Goal: Task Accomplishment & Management: Use online tool/utility

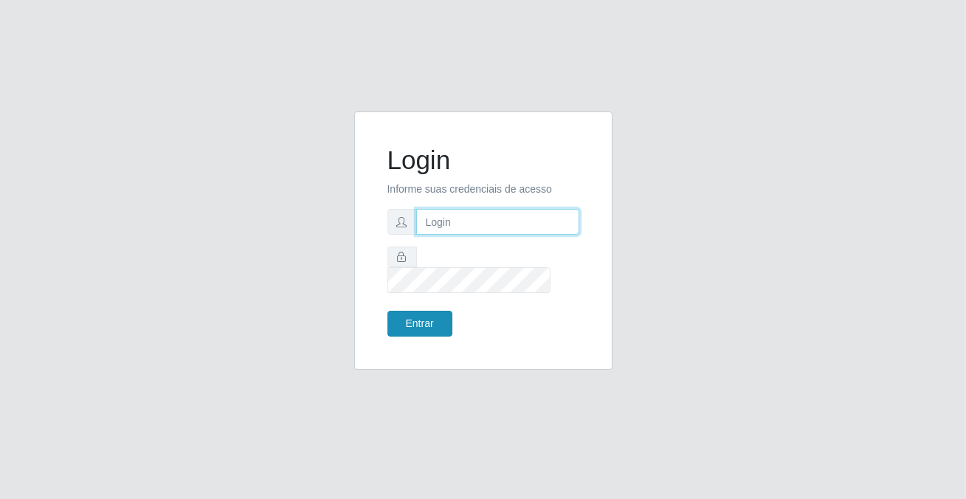
type input "[PERSON_NAME][EMAIL_ADDRESS][DOMAIN_NAME]"
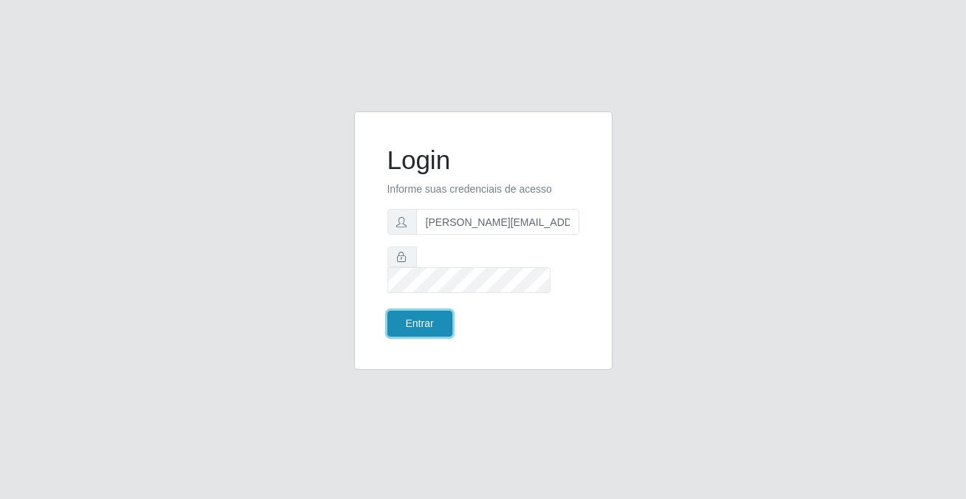
click at [413, 311] on button "Entrar" at bounding box center [420, 324] width 65 height 26
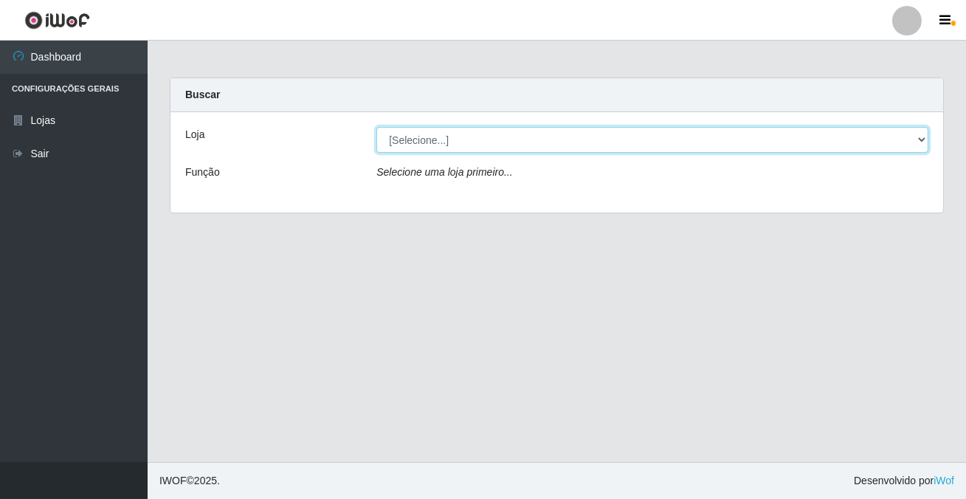
click at [439, 137] on select "[Selecione...] Rede Potiguar 2 - Macaíba" at bounding box center [652, 140] width 552 height 26
select select "101"
click at [376, 127] on select "[Selecione...] Rede Potiguar 2 - Macaíba" at bounding box center [652, 140] width 552 height 26
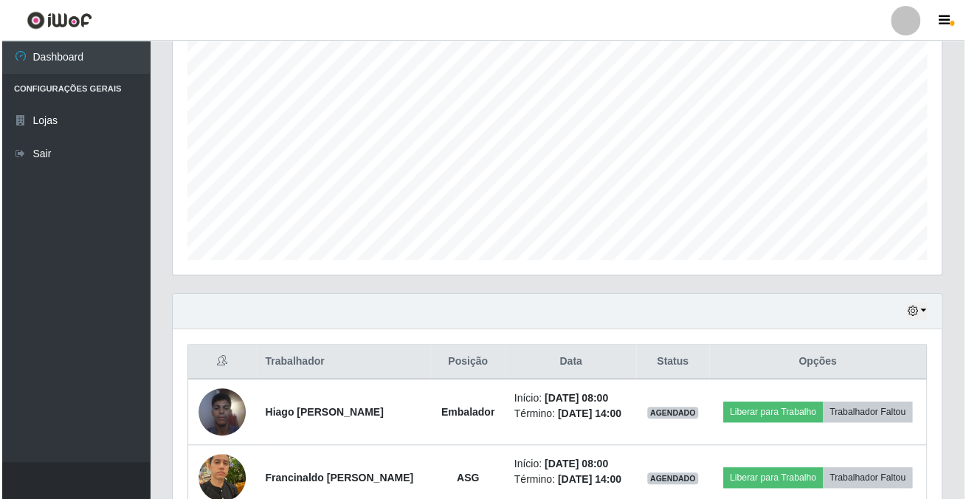
scroll to position [402, 0]
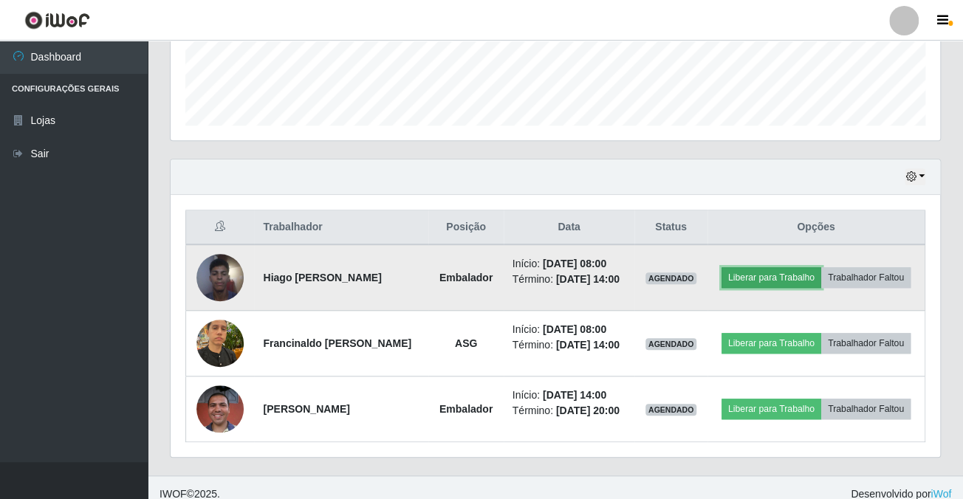
click at [760, 280] on button "Liberar para Trabalho" at bounding box center [771, 277] width 100 height 21
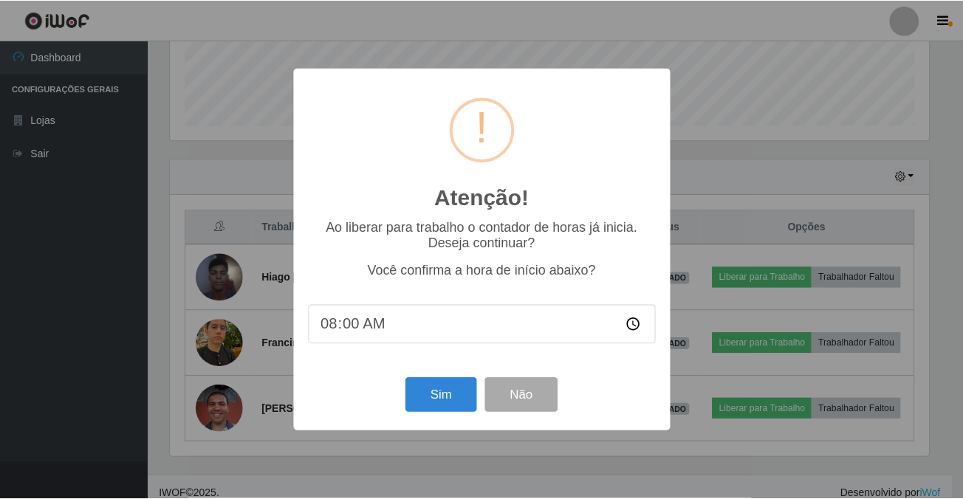
scroll to position [306, 761]
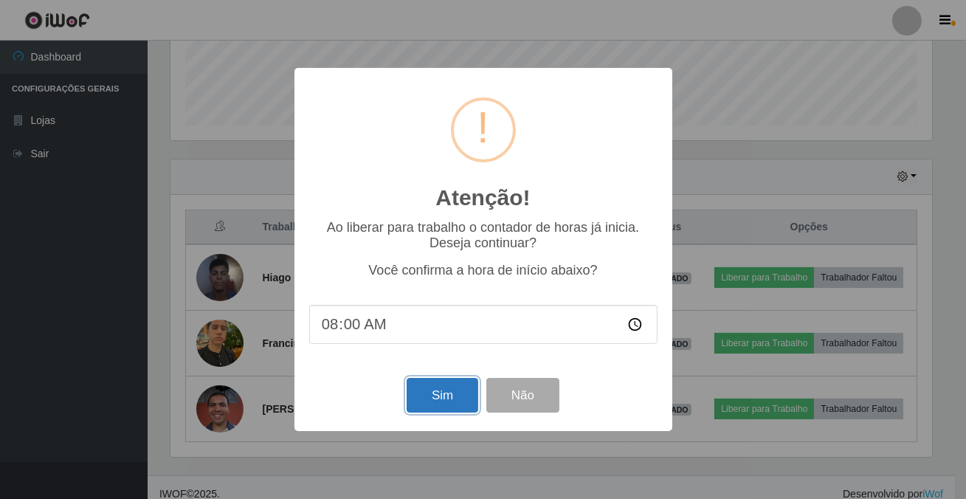
click at [428, 404] on button "Sim" at bounding box center [443, 395] width 72 height 35
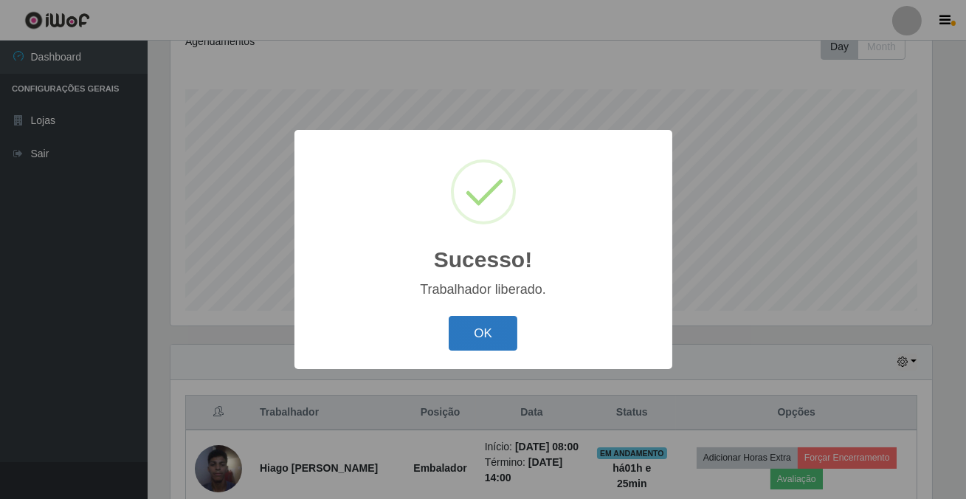
click at [503, 337] on button "OK" at bounding box center [483, 333] width 69 height 35
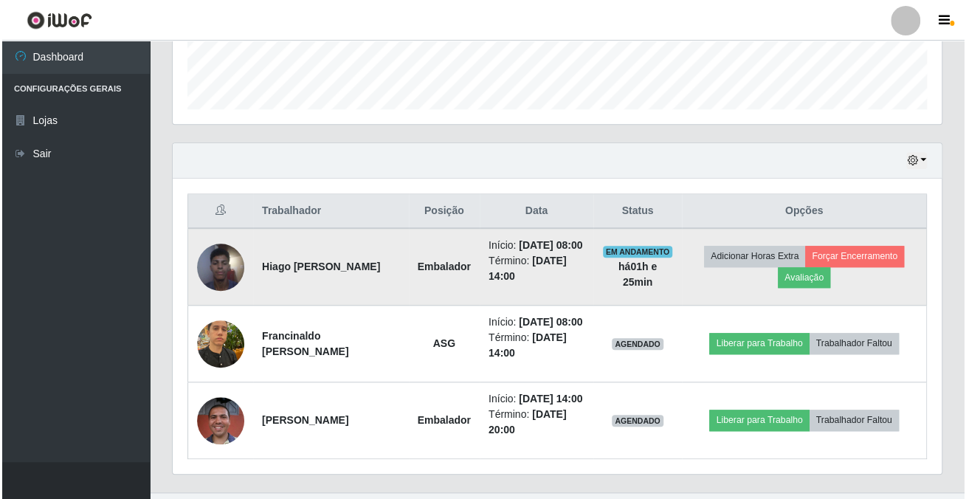
scroll to position [447, 0]
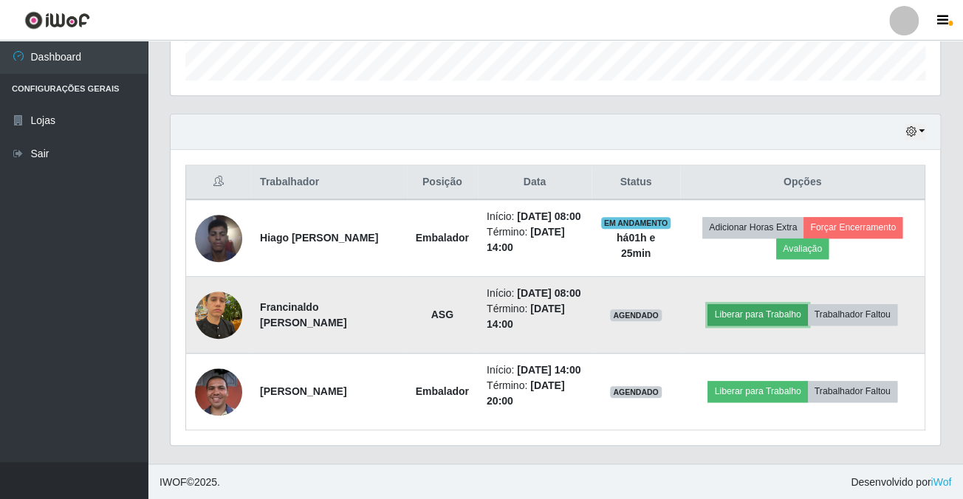
click at [722, 320] on button "Liberar para Trabalho" at bounding box center [757, 314] width 100 height 21
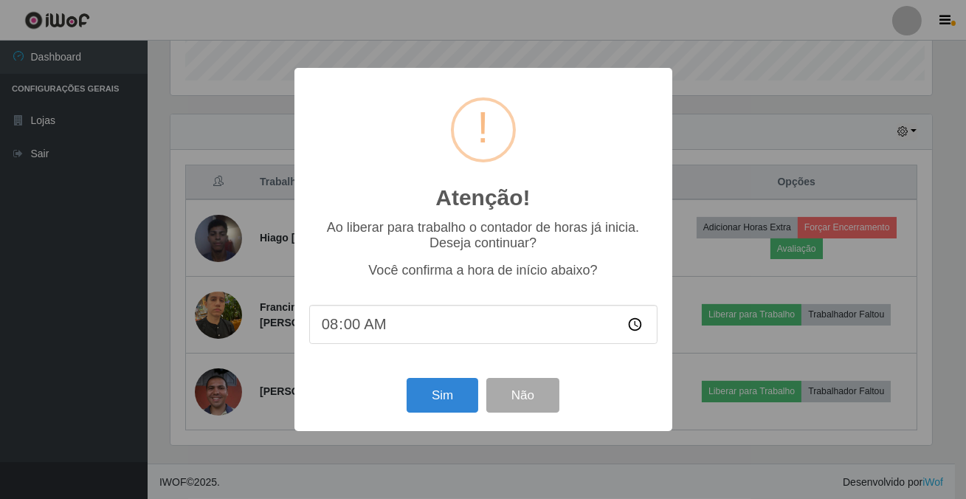
scroll to position [306, 761]
click at [433, 413] on button "Sim" at bounding box center [443, 395] width 72 height 35
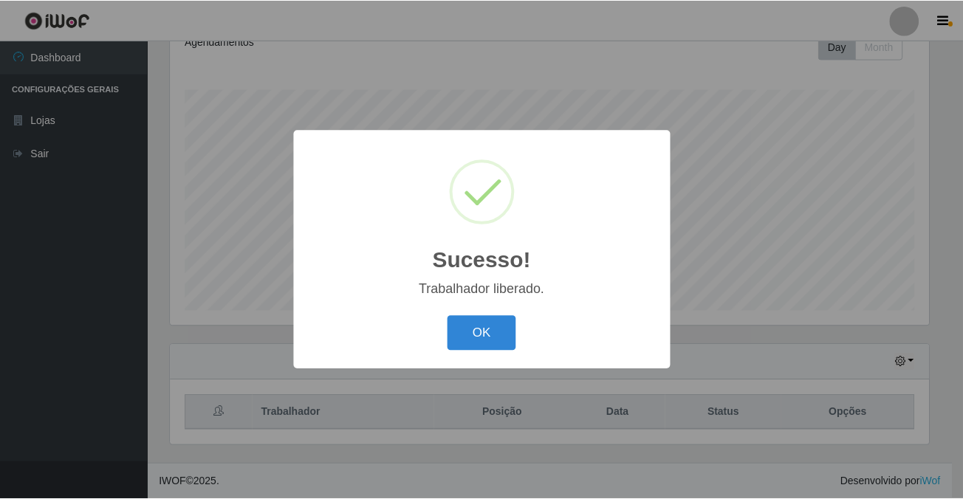
scroll to position [737913, 737456]
click at [472, 340] on button "OK" at bounding box center [483, 333] width 69 height 35
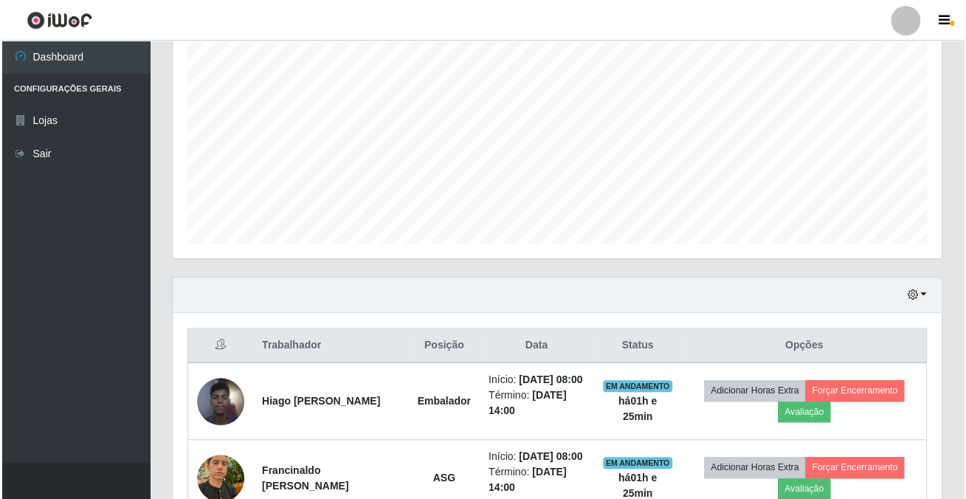
scroll to position [306, 768]
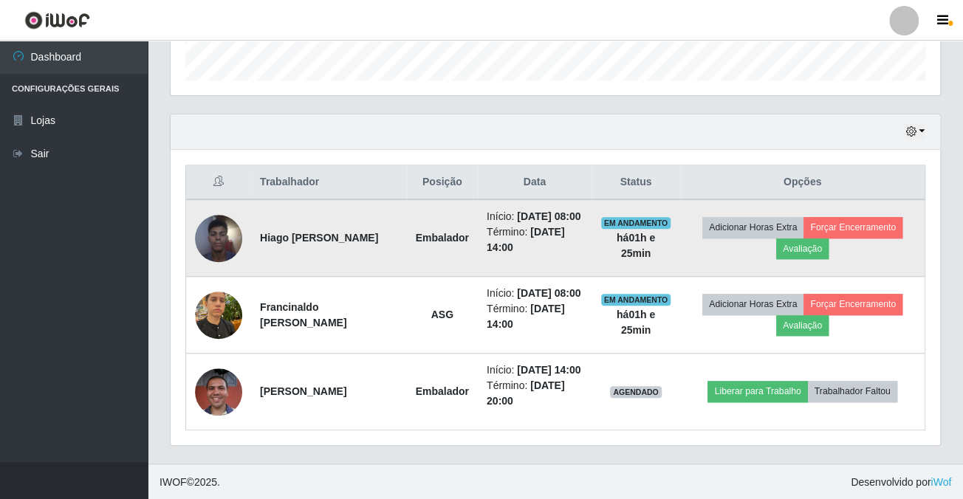
click at [207, 239] on img at bounding box center [218, 238] width 47 height 63
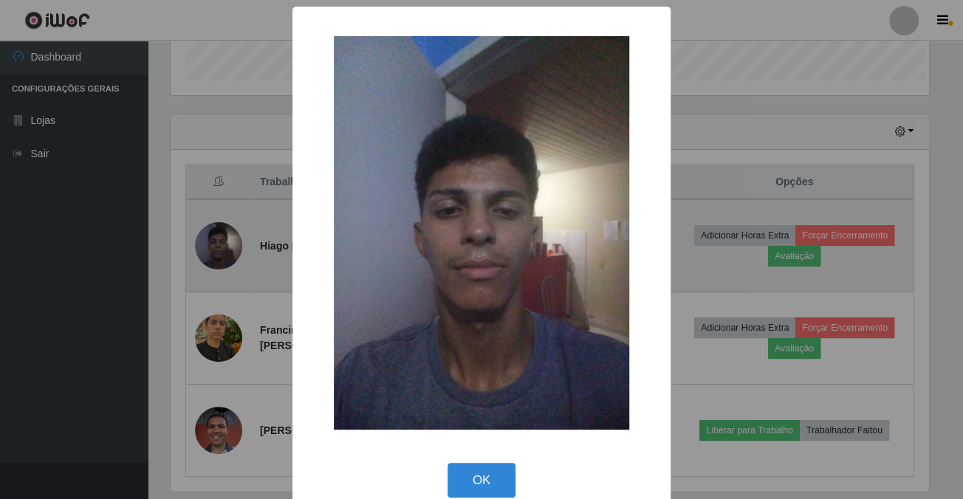
scroll to position [306, 761]
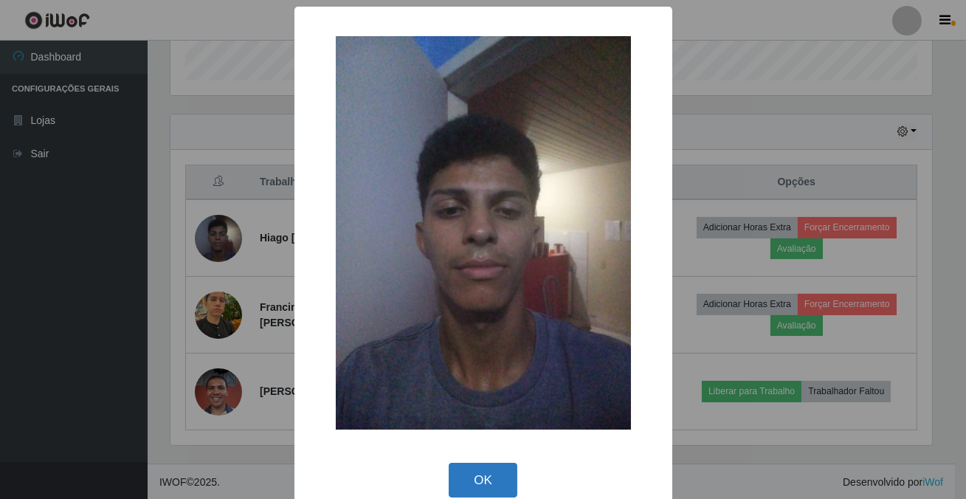
click at [498, 476] on button "OK" at bounding box center [483, 480] width 69 height 35
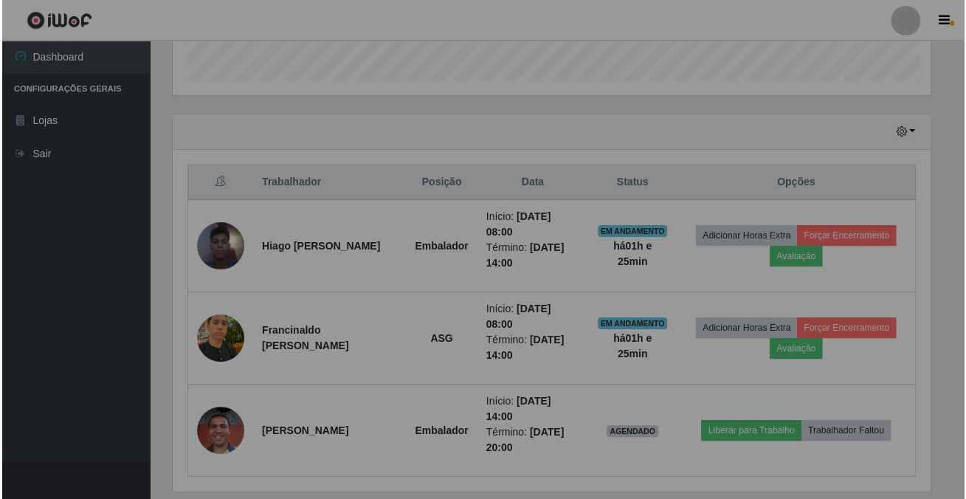
scroll to position [306, 768]
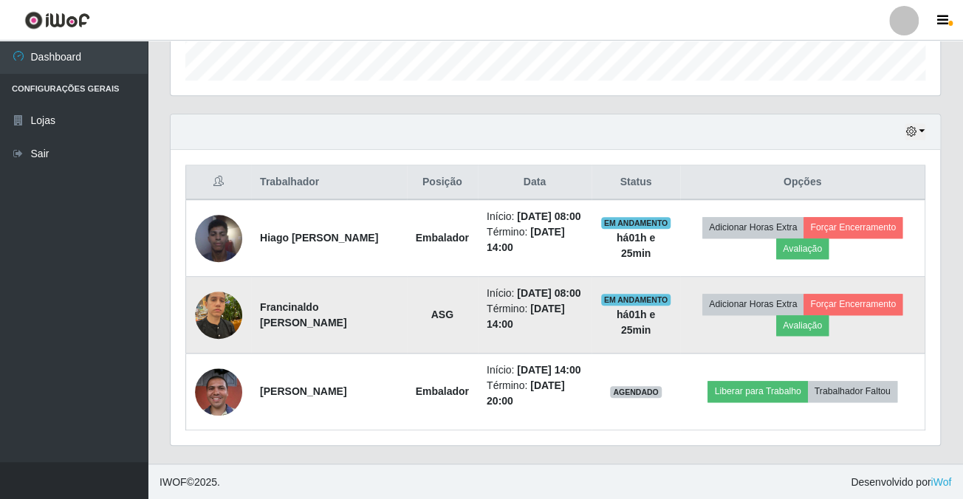
click at [221, 326] on img at bounding box center [218, 314] width 47 height 63
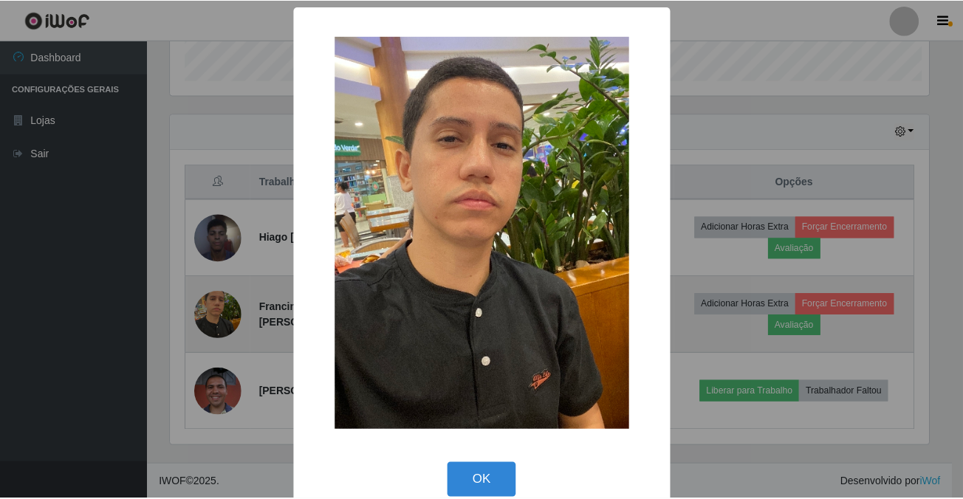
scroll to position [306, 761]
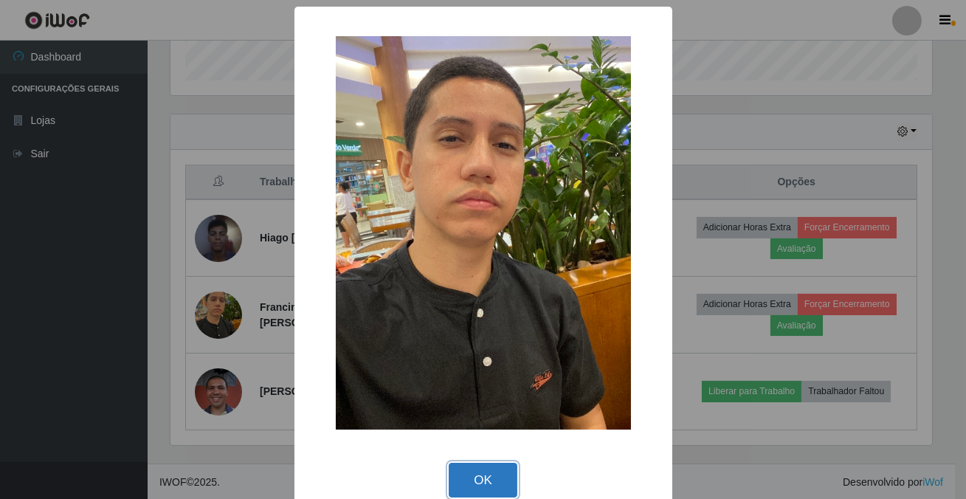
click at [485, 477] on button "OK" at bounding box center [483, 480] width 69 height 35
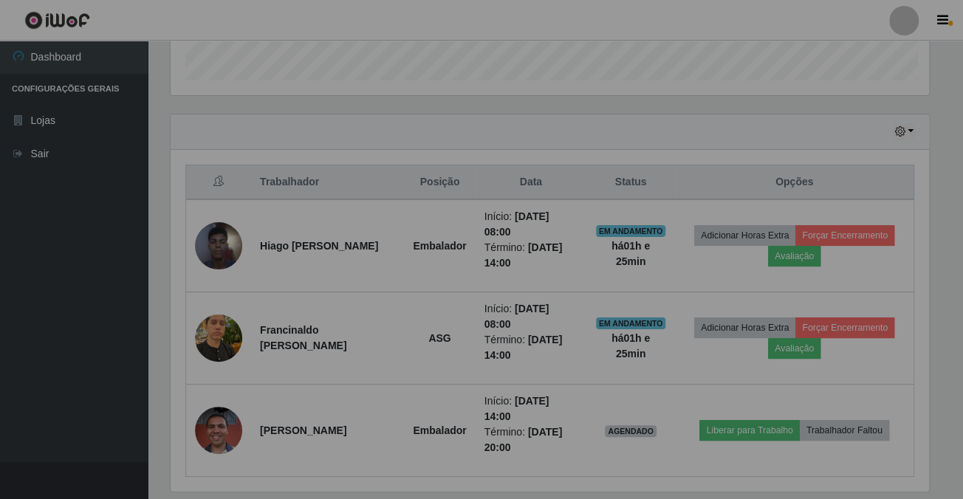
scroll to position [0, 0]
